Goal: Information Seeking & Learning: Learn about a topic

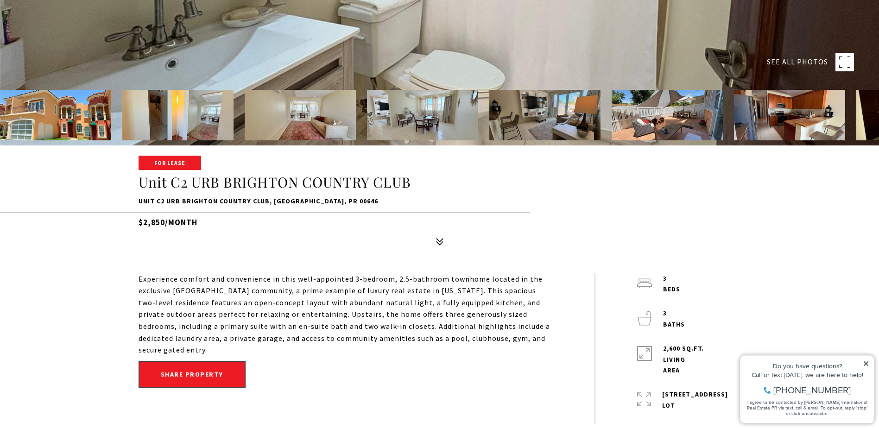
scroll to position [324, 0]
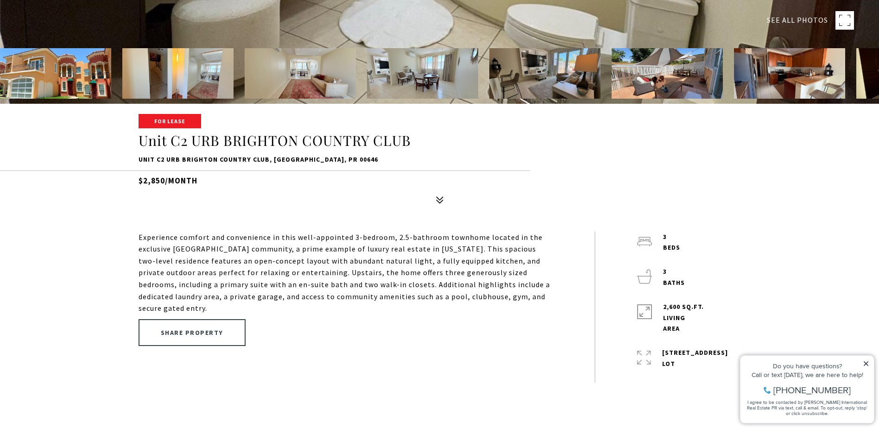
click at [168, 339] on button "Share property" at bounding box center [191, 332] width 107 height 27
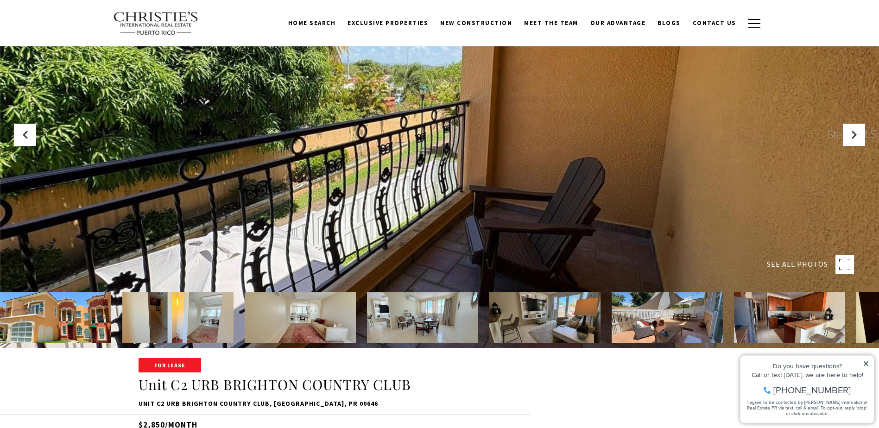
scroll to position [46, 0]
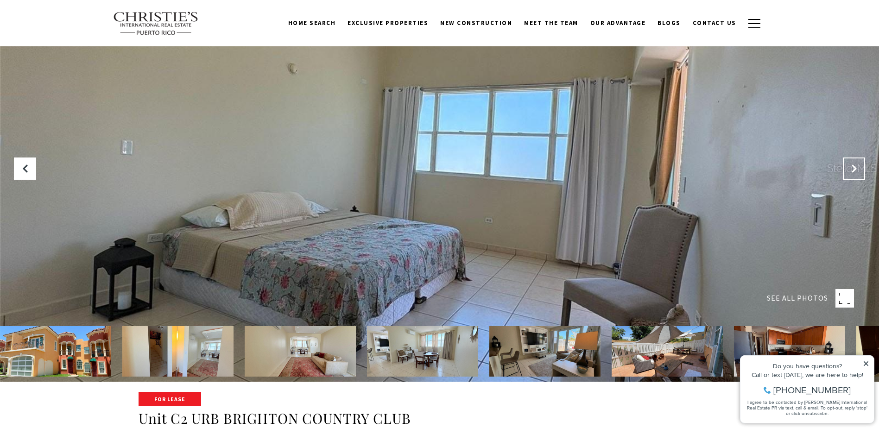
click at [849, 169] on button "Next Slide" at bounding box center [854, 168] width 22 height 22
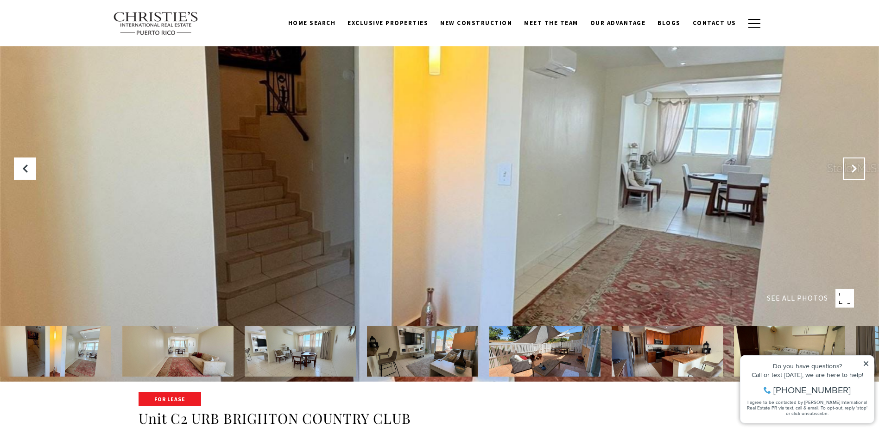
click at [849, 169] on button "Next Slide" at bounding box center [854, 168] width 22 height 22
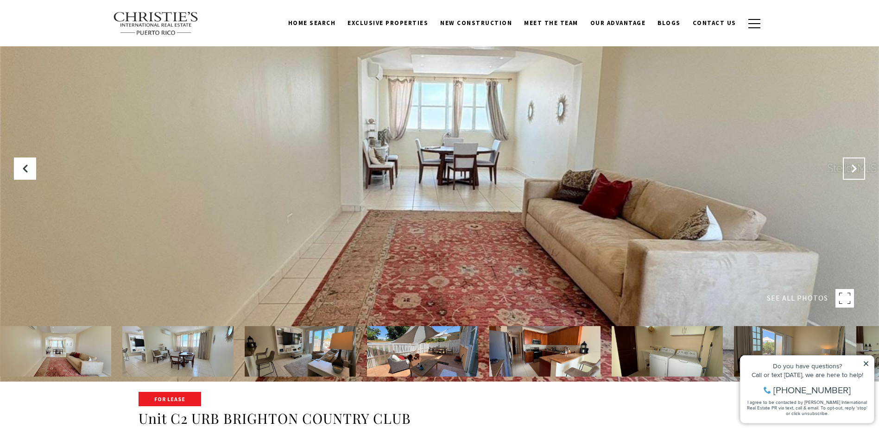
click at [849, 169] on button "Next Slide" at bounding box center [854, 168] width 22 height 22
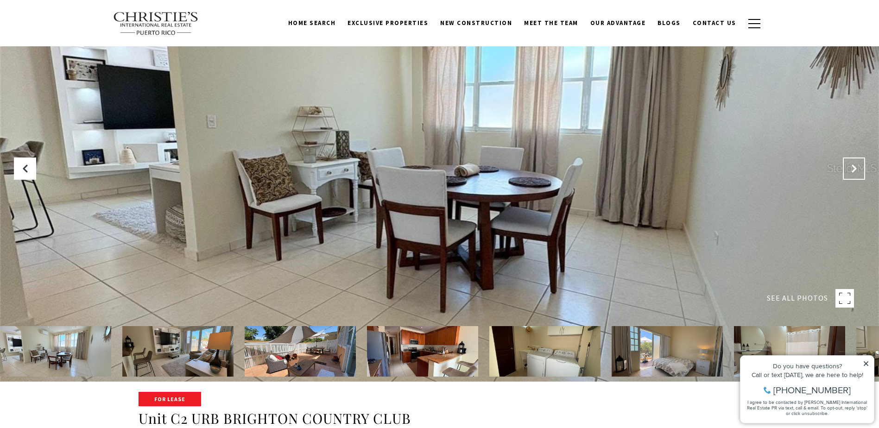
click at [849, 170] on button "Next Slide" at bounding box center [854, 168] width 22 height 22
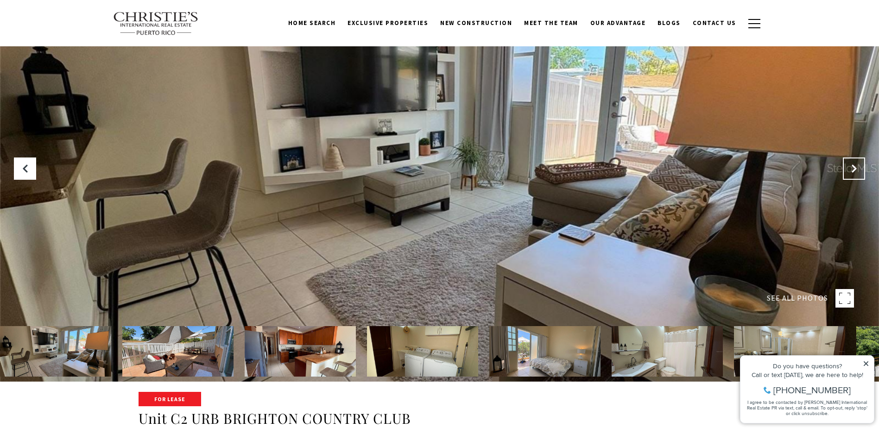
click at [849, 170] on button "Next Slide" at bounding box center [854, 168] width 22 height 22
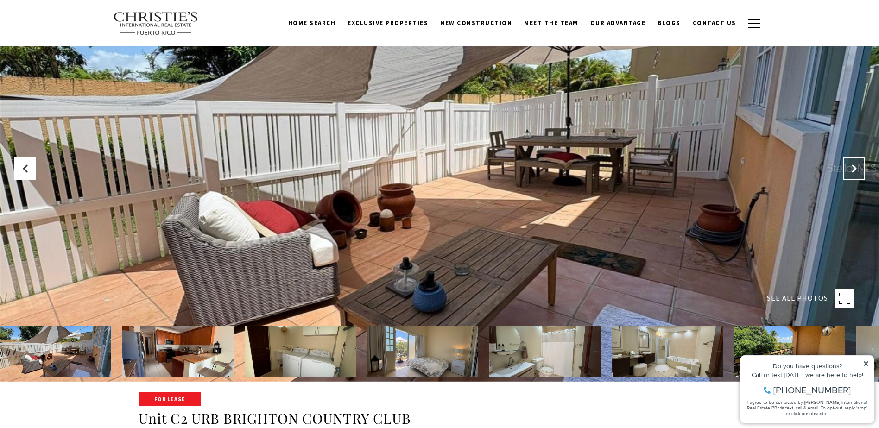
click at [849, 170] on button "Next Slide" at bounding box center [854, 168] width 22 height 22
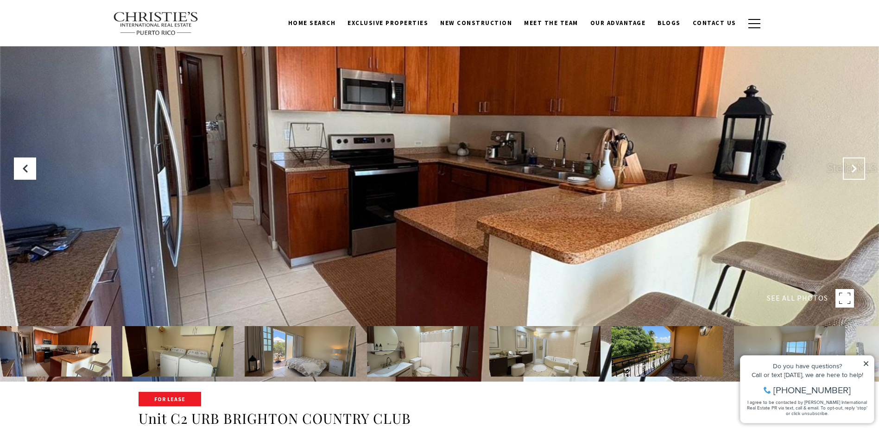
click at [849, 170] on button "Next Slide" at bounding box center [854, 168] width 22 height 22
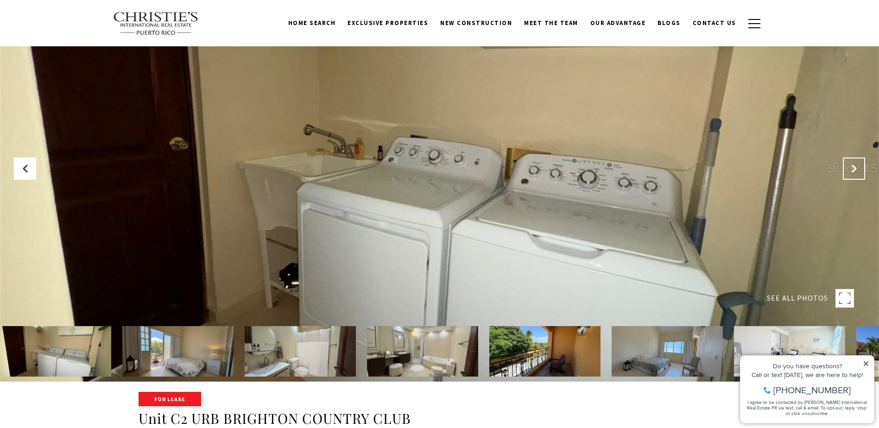
click at [849, 170] on button "Next Slide" at bounding box center [854, 168] width 22 height 22
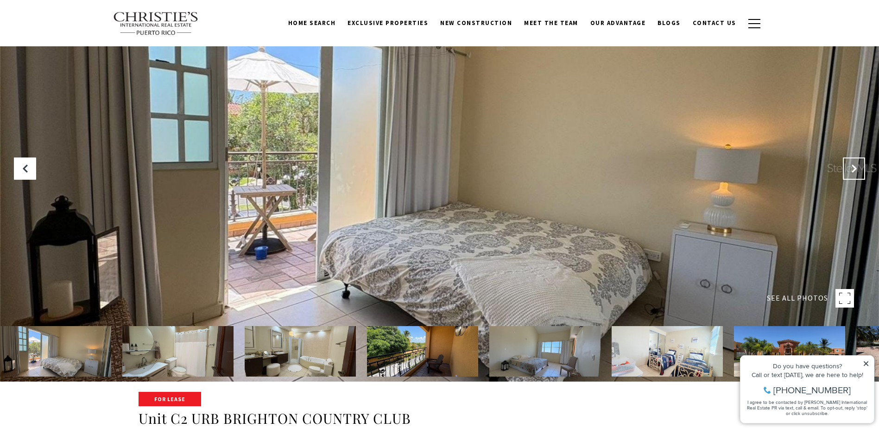
click at [849, 170] on button "Next Slide" at bounding box center [854, 168] width 22 height 22
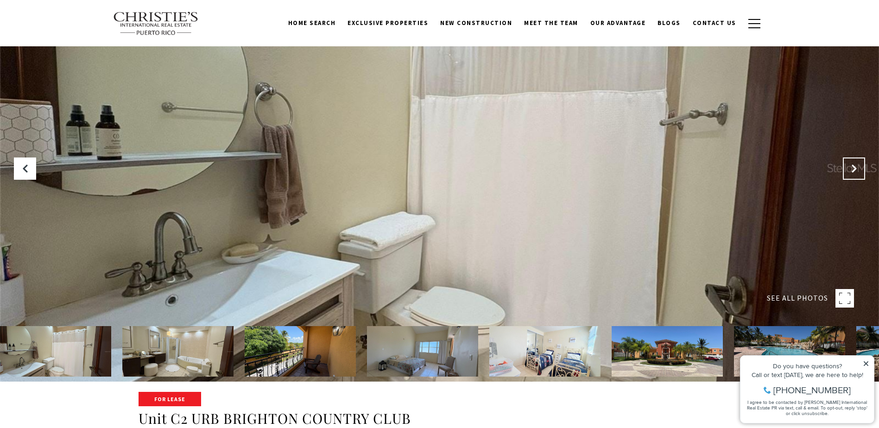
click at [849, 170] on button "Next Slide" at bounding box center [854, 168] width 22 height 22
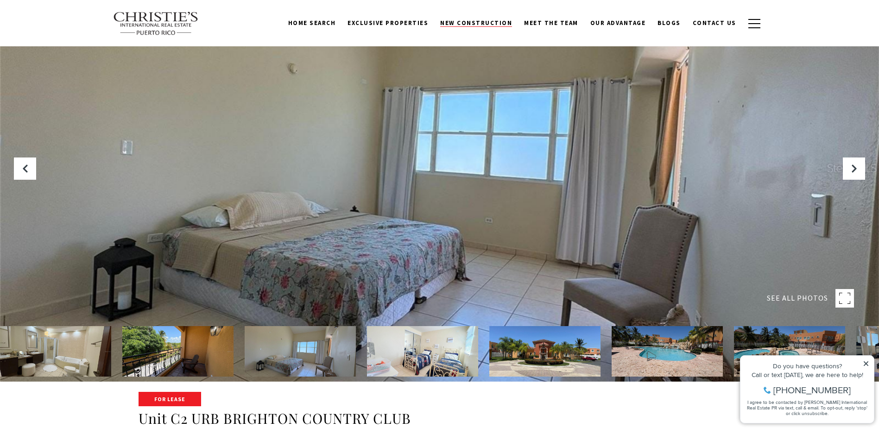
click at [482, 23] on span "New Construction" at bounding box center [476, 23] width 72 height 8
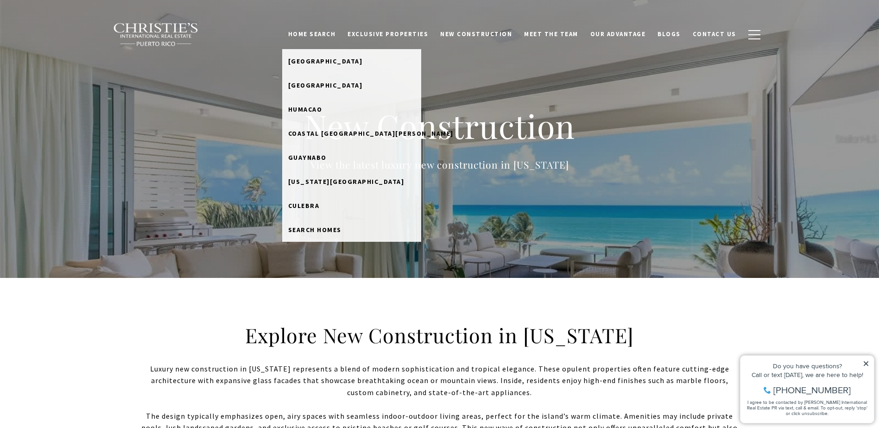
click at [331, 37] on link "Home Search" at bounding box center [312, 34] width 60 height 18
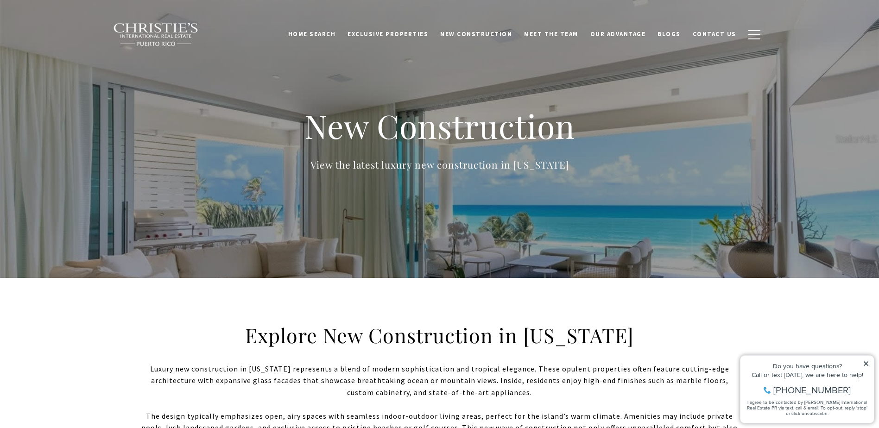
click at [330, 35] on link "Home Search" at bounding box center [312, 34] width 60 height 18
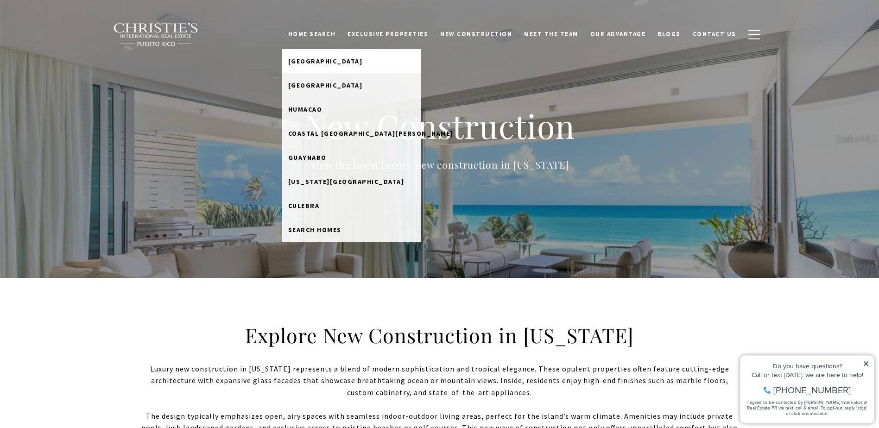
click at [329, 62] on span "[GEOGRAPHIC_DATA]" at bounding box center [325, 61] width 75 height 8
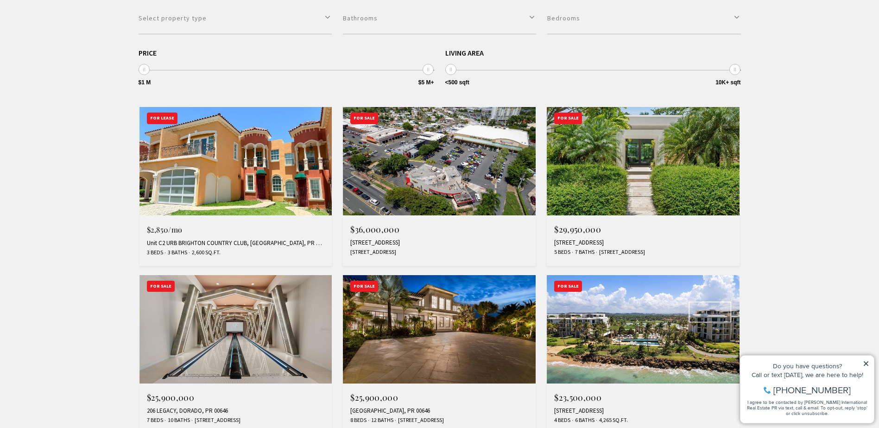
scroll to position [324, 0]
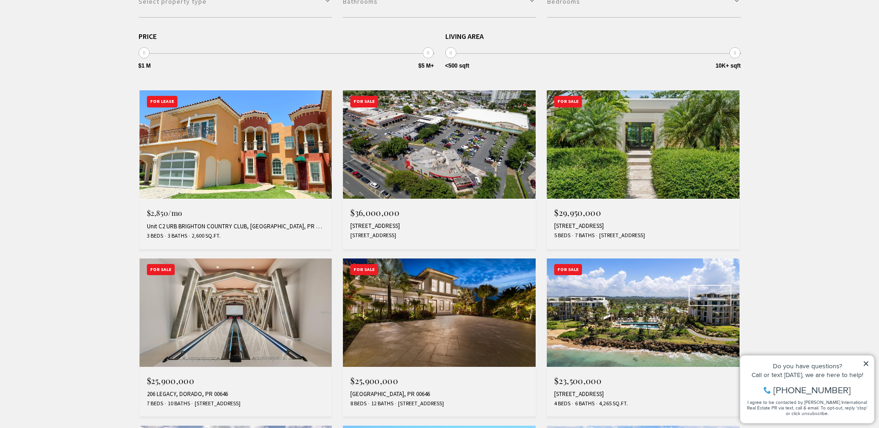
click at [238, 228] on div "Unit C2 URB BRIGHTON COUNTRY CLUB, [GEOGRAPHIC_DATA], PR 00646" at bounding box center [236, 226] width 178 height 7
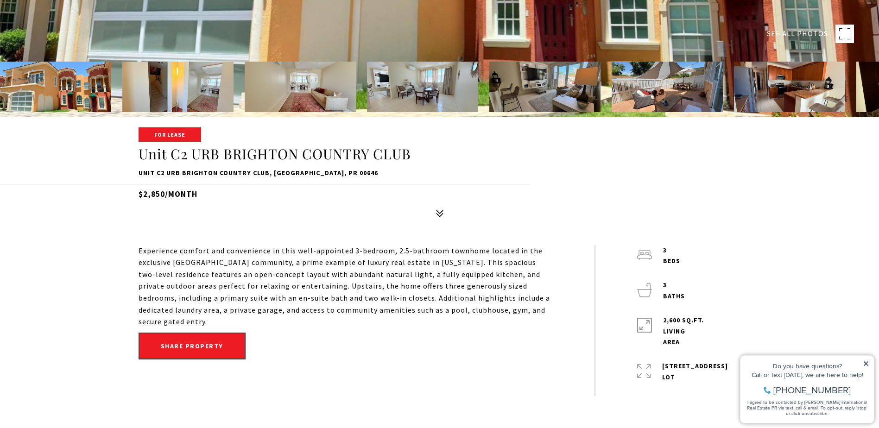
scroll to position [371, 0]
